Goal: Information Seeking & Learning: Learn about a topic

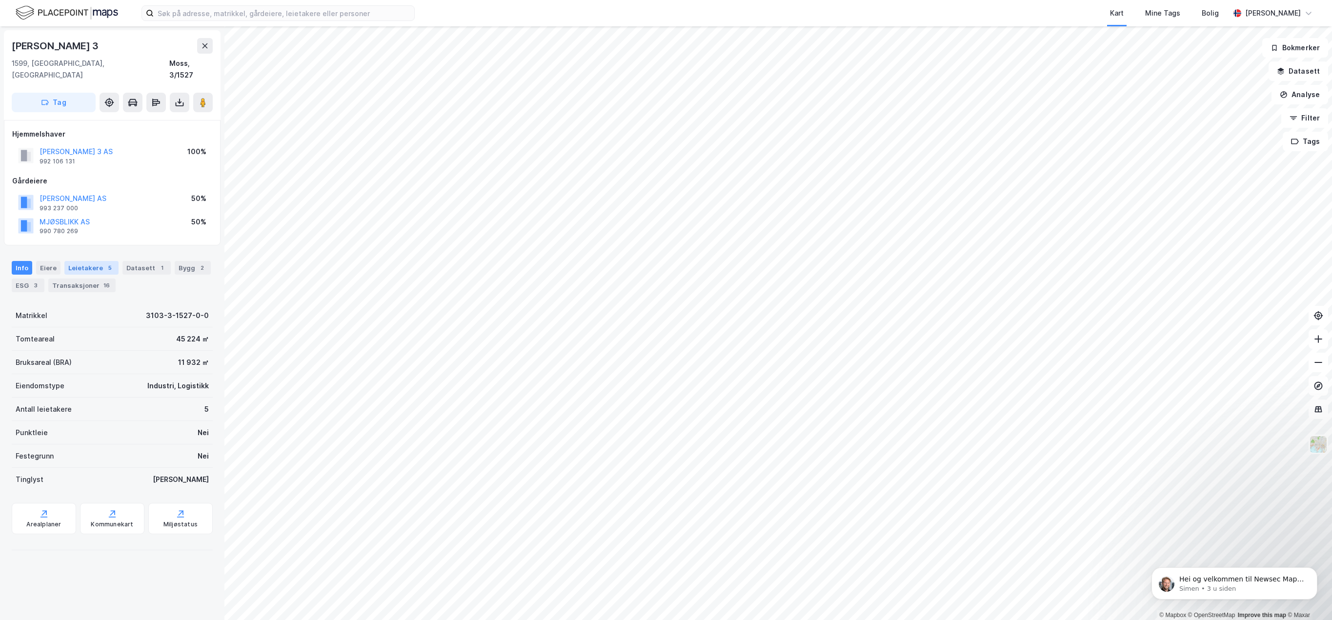
click at [88, 261] on div "Leietakere 5" at bounding box center [91, 268] width 54 height 14
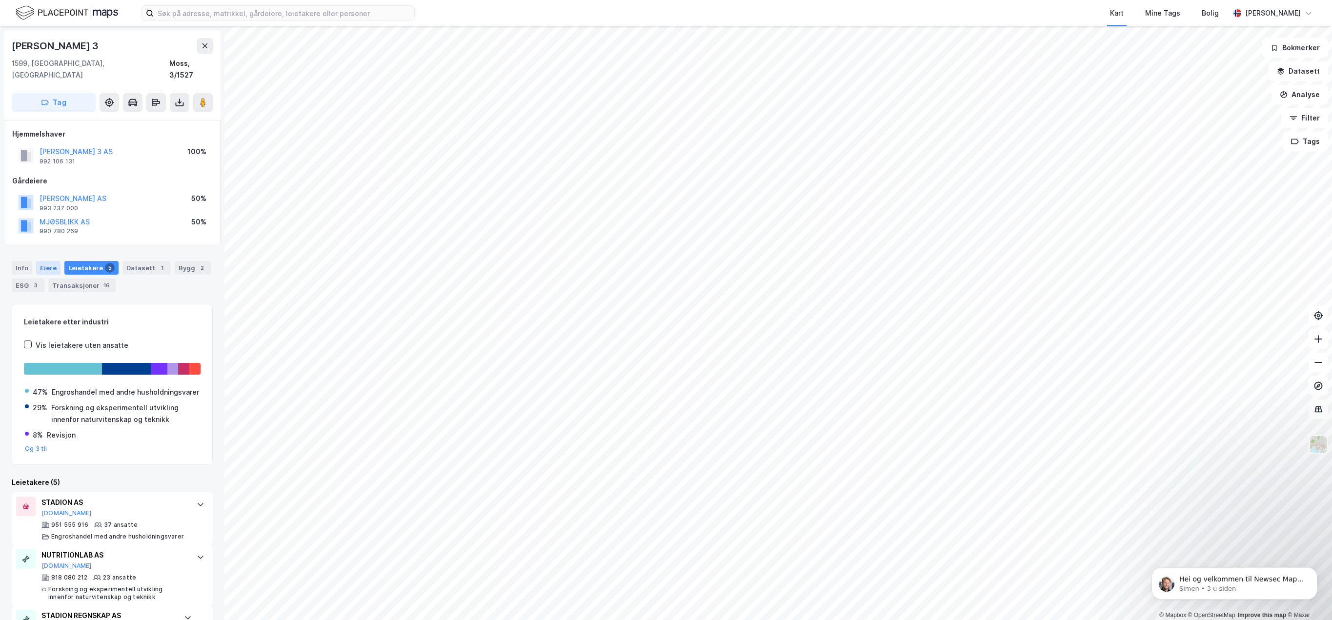
click at [52, 261] on div "Eiere" at bounding box center [48, 268] width 24 height 14
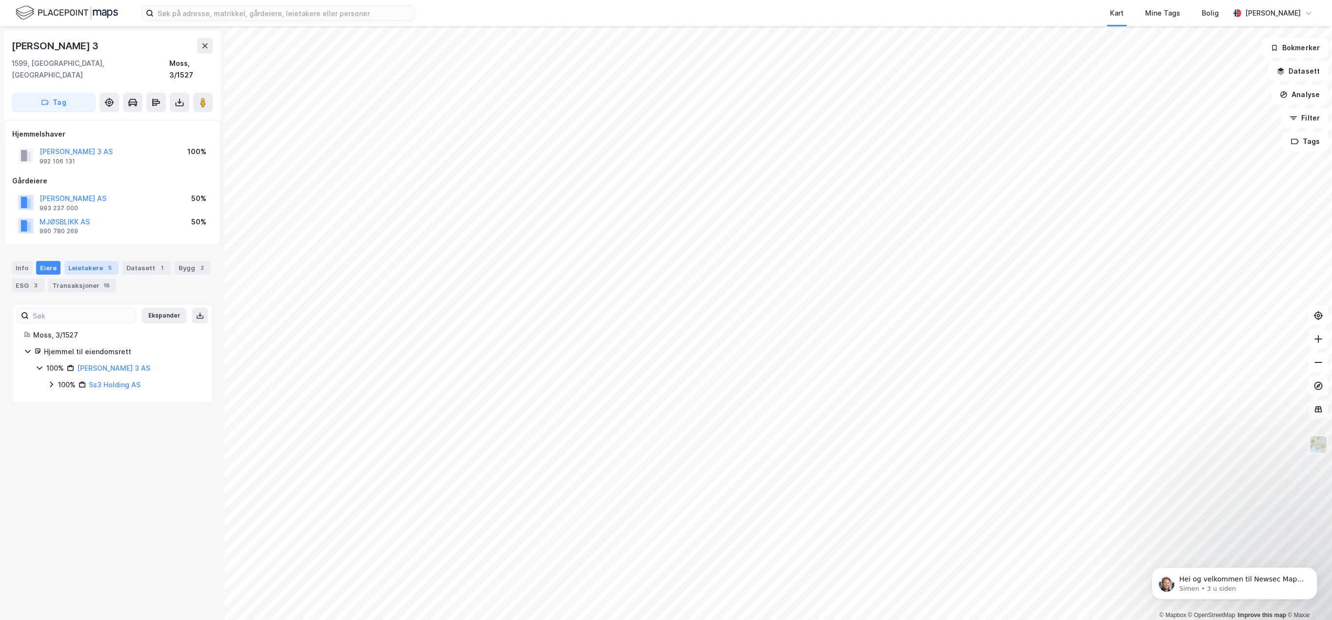
click at [98, 261] on div "Leietakere 5" at bounding box center [91, 268] width 54 height 14
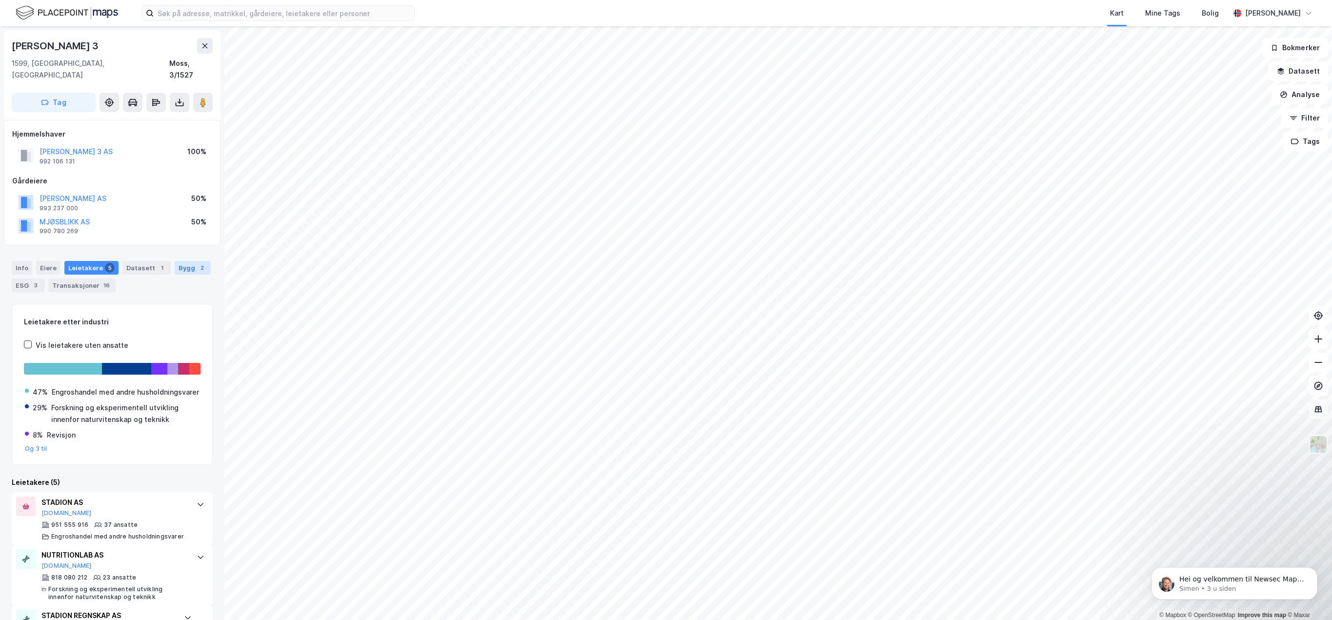
click at [181, 261] on div "Bygg 2" at bounding box center [193, 268] width 36 height 14
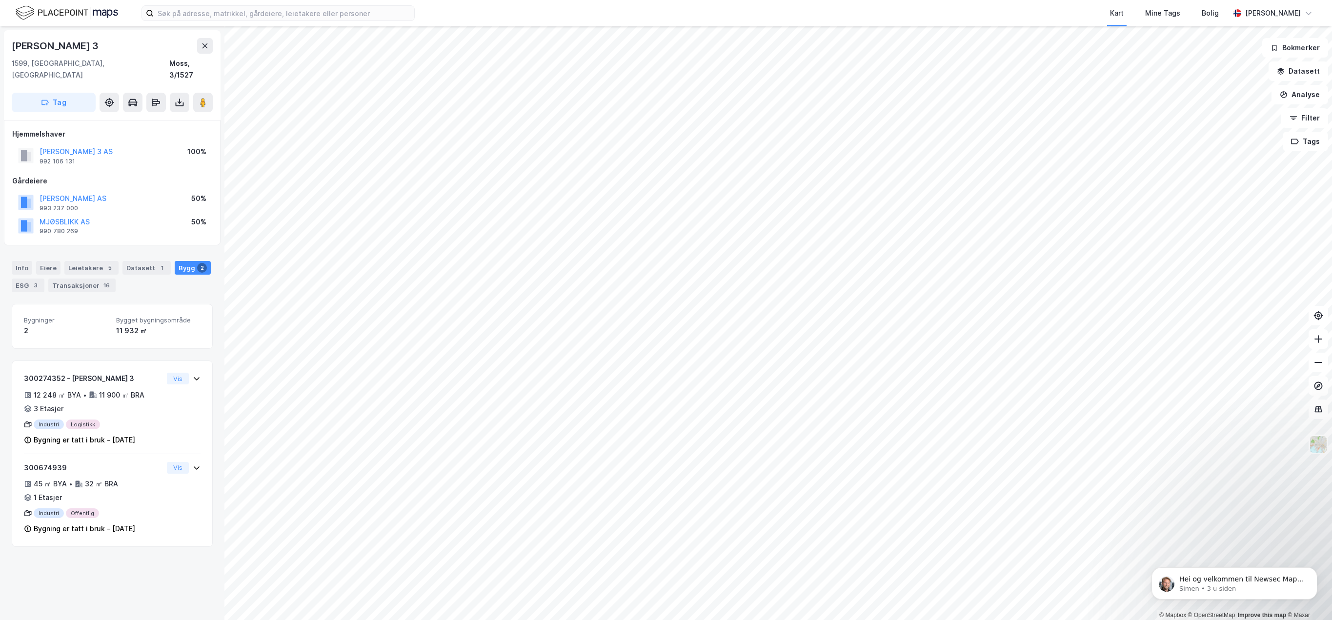
click at [8, 254] on div "Info [PERSON_NAME] 5 Datasett 1 Bygg 2 ESG 3 Transaksjoner 16" at bounding box center [112, 272] width 225 height 47
click at [27, 261] on div "Info" at bounding box center [22, 268] width 20 height 14
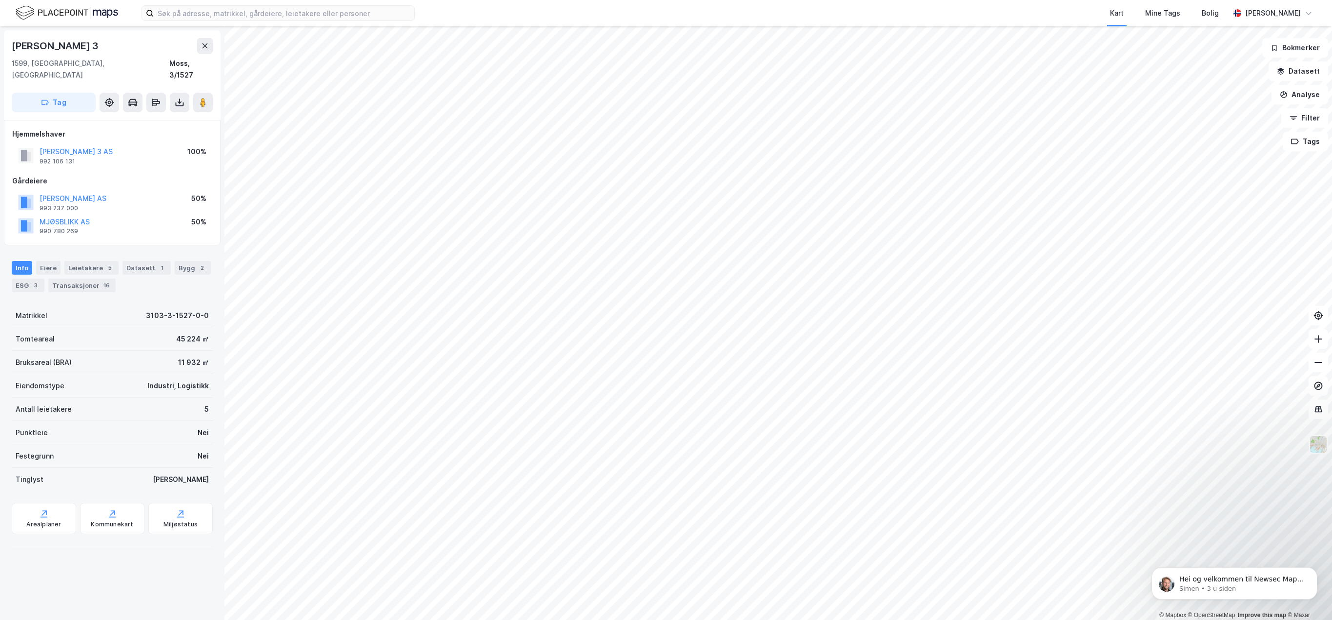
click at [92, 249] on div "Info [PERSON_NAME] 5 Datasett 1 Bygg 2 ESG 3 Transaksjoner 16" at bounding box center [112, 272] width 225 height 47
click at [93, 261] on div "Leietakere 5" at bounding box center [91, 268] width 54 height 14
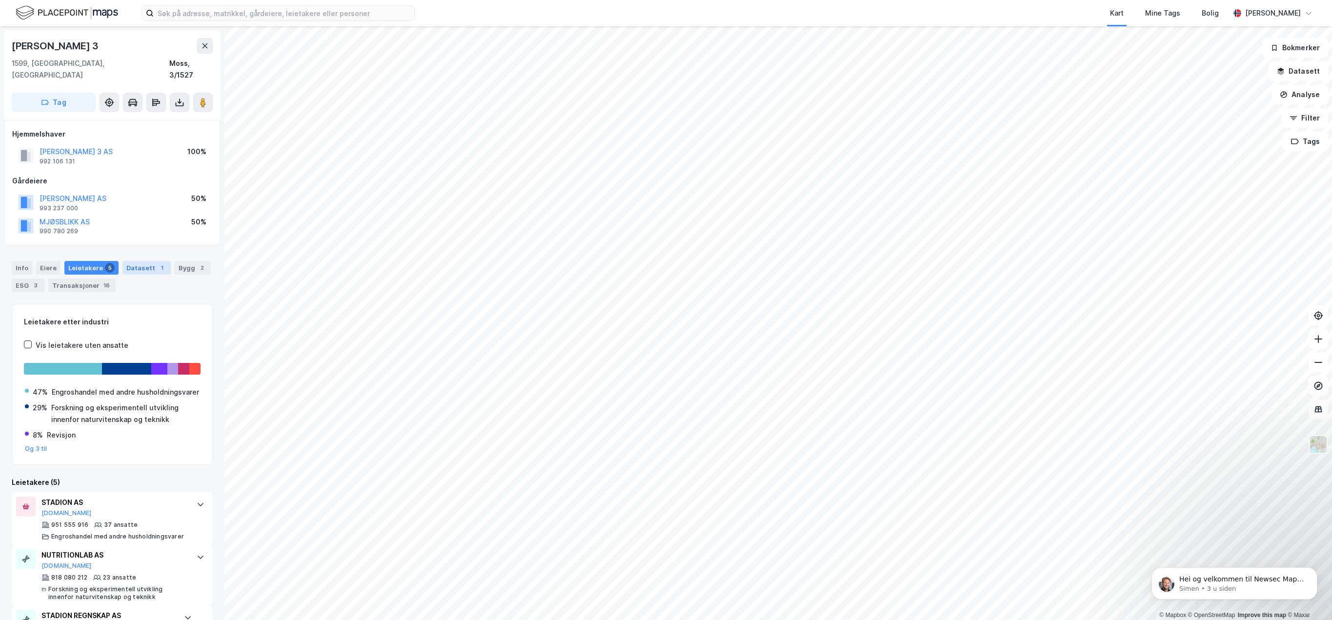
click at [157, 263] on div "1" at bounding box center [162, 268] width 10 height 10
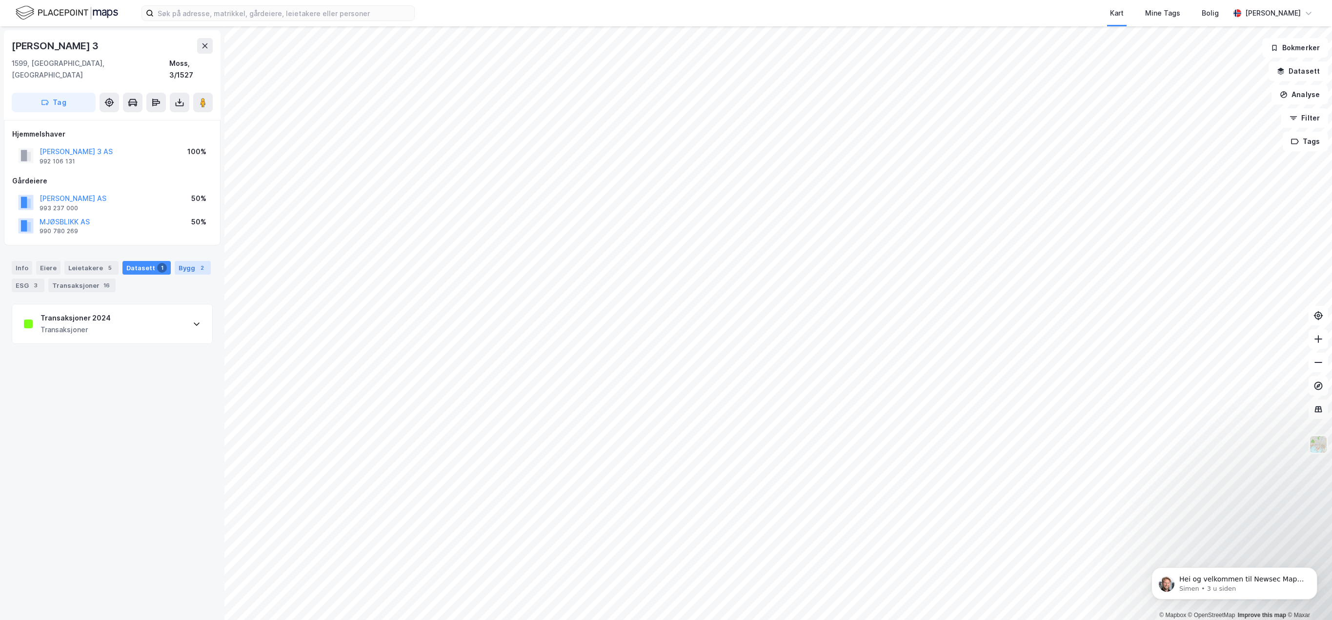
click at [188, 262] on div "Bygg 2" at bounding box center [193, 268] width 36 height 14
